Goal: Task Accomplishment & Management: Manage account settings

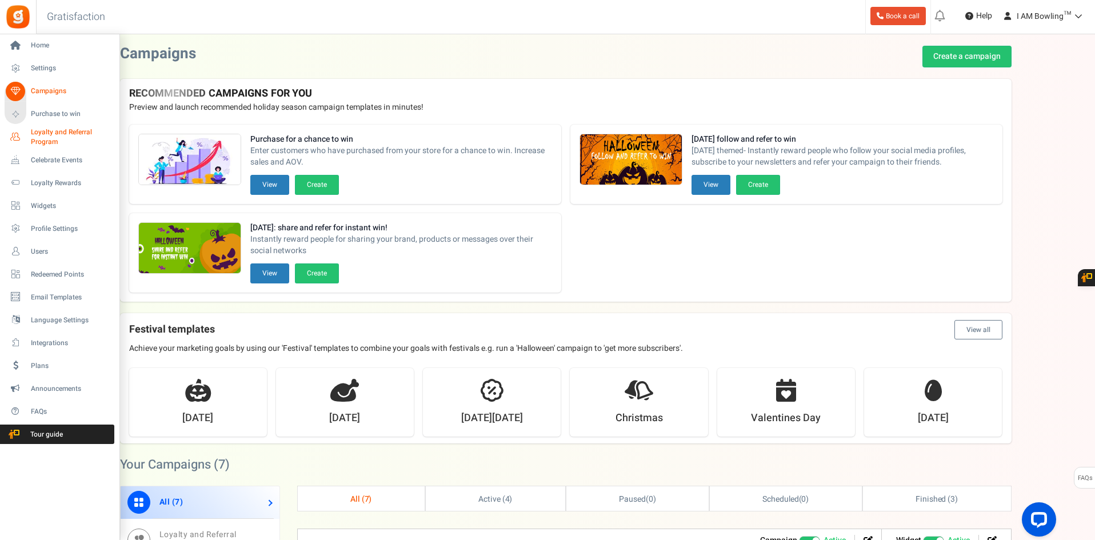
click at [52, 134] on span "Loyalty and Referral Program" at bounding box center [72, 136] width 83 height 19
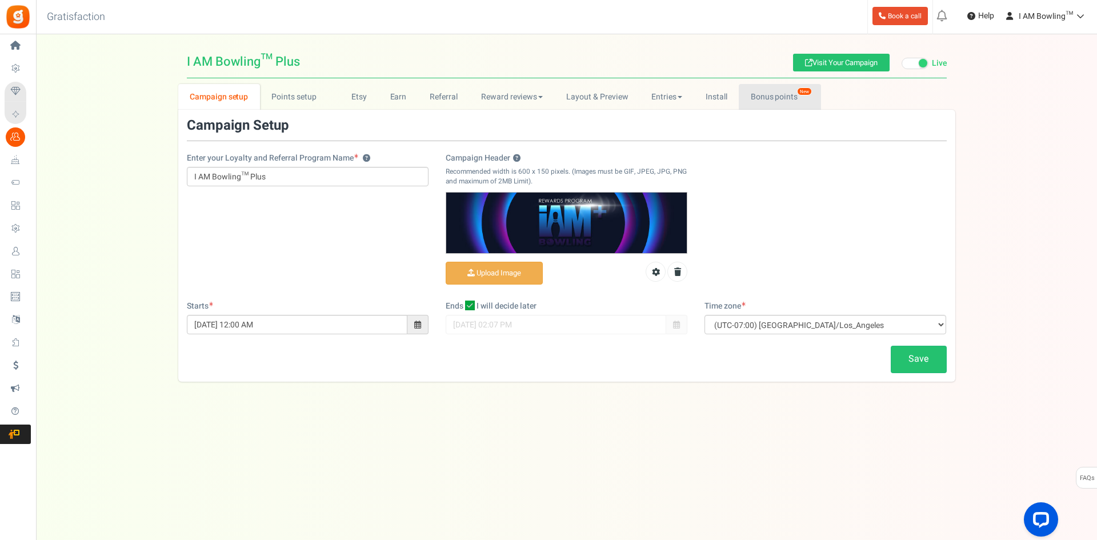
click at [784, 105] on link "Bonus points New" at bounding box center [780, 97] width 82 height 26
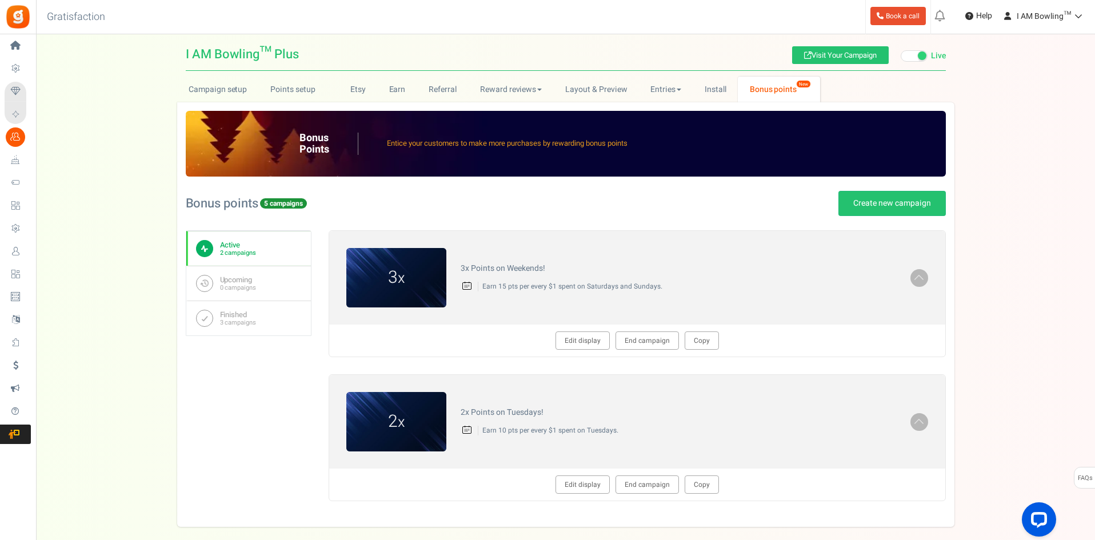
scroll to position [12, 0]
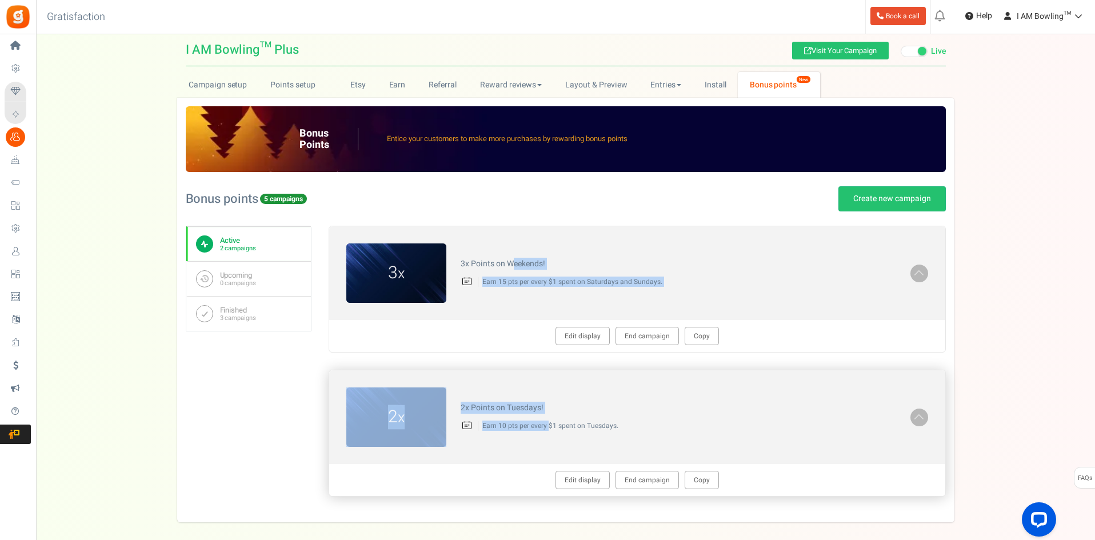
drag, startPoint x: 512, startPoint y: 232, endPoint x: 553, endPoint y: 444, distance: 216.1
click at [552, 442] on div "3 x 3x Points on Weekends! Earn 15 pts per every $1 spent on Saturdays and Sund…" at bounding box center [637, 361] width 617 height 271
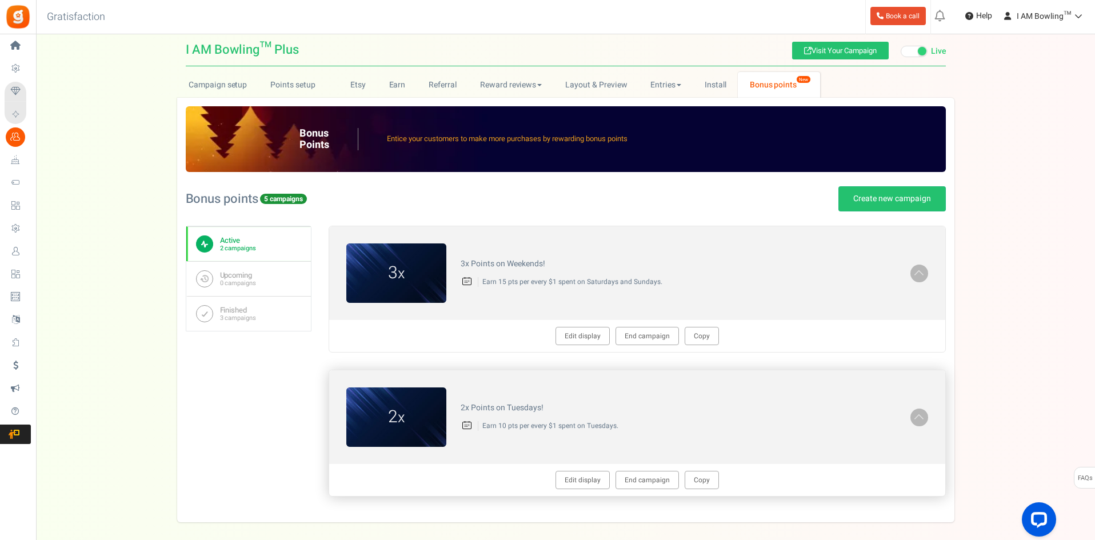
click at [554, 445] on div "2 x 2x Points on Tuesdays! Earn 10 pts per every $1 spent on Tuesdays." at bounding box center [637, 417] width 616 height 94
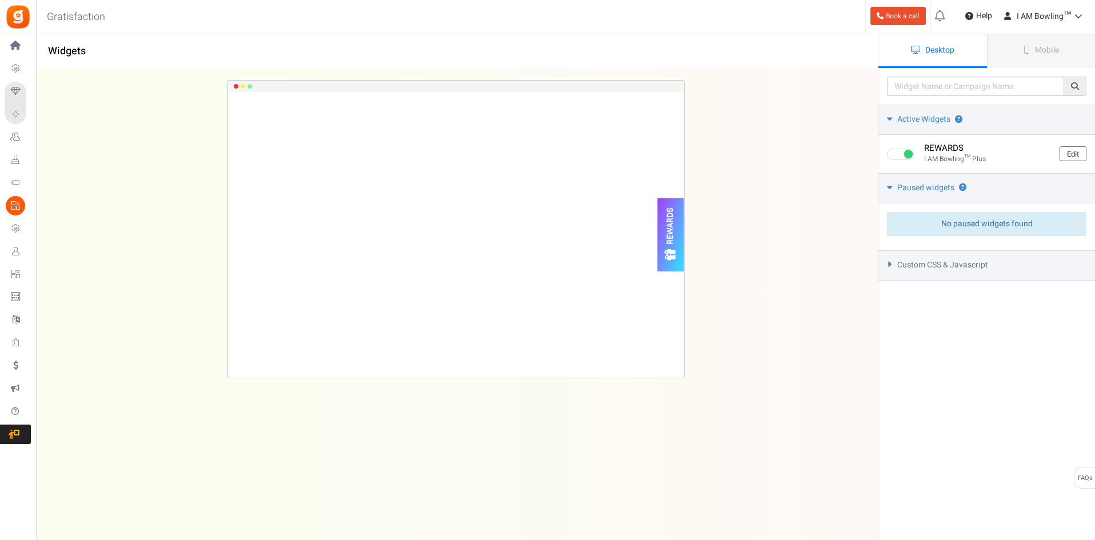
click at [965, 268] on span "Custom CSS & Javascript" at bounding box center [942, 264] width 91 height 11
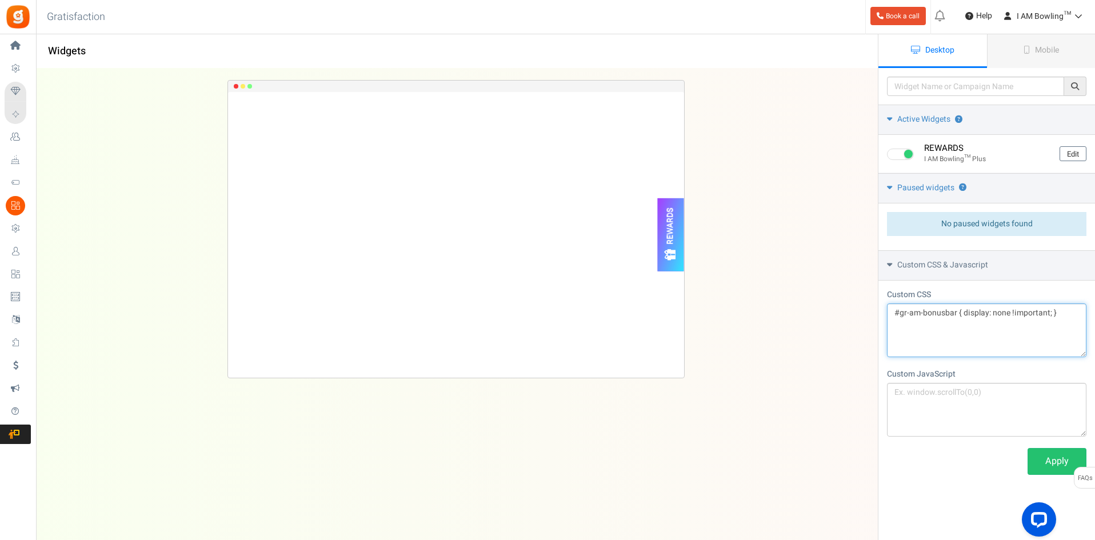
click at [941, 318] on textarea "#gr-am-bonusbar { display: none !important; }" at bounding box center [986, 331] width 199 height 54
click at [641, 445] on div "REWARDS Loading.. × To configure LightBox layout please Click here" at bounding box center [456, 282] width 878 height 426
drag, startPoint x: 955, startPoint y: 312, endPoint x: 900, endPoint y: 310, distance: 54.9
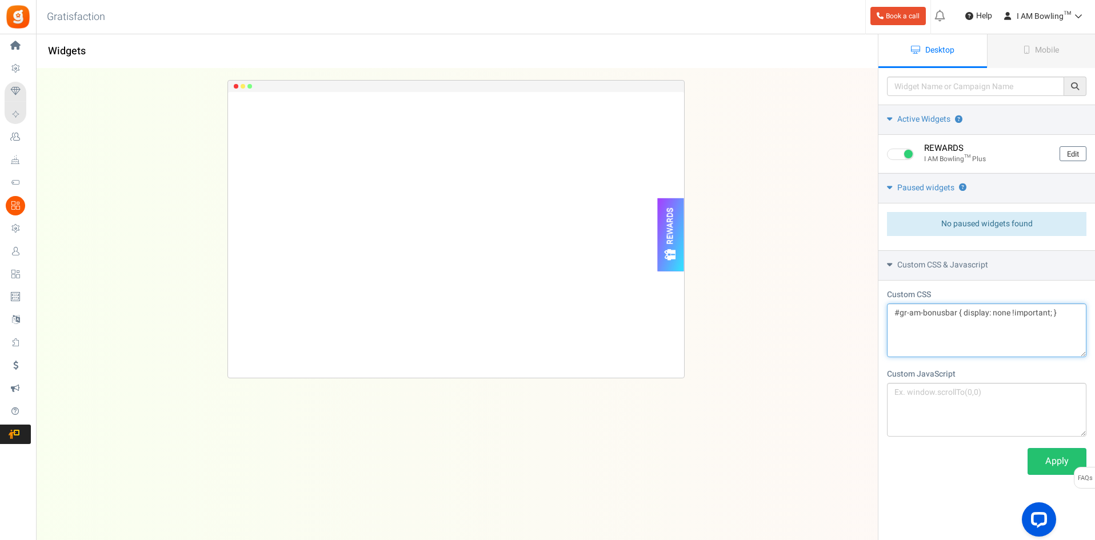
click at [900, 310] on textarea "#gr-am-bonusbar { display: none !important; }" at bounding box center [986, 331] width 199 height 54
